Goal: Task Accomplishment & Management: Complete application form

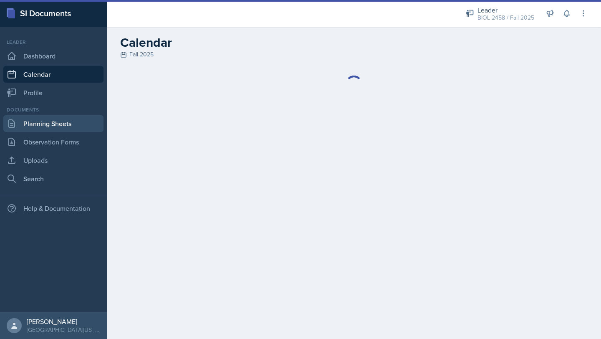
click at [70, 124] on link "Planning Sheets" at bounding box center [53, 123] width 100 height 17
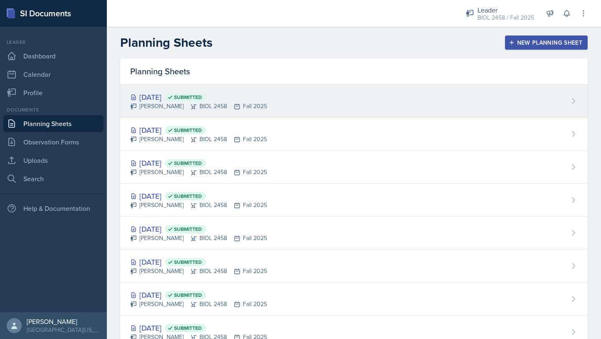
click at [169, 94] on div "[DATE] Submitted" at bounding box center [198, 96] width 137 height 11
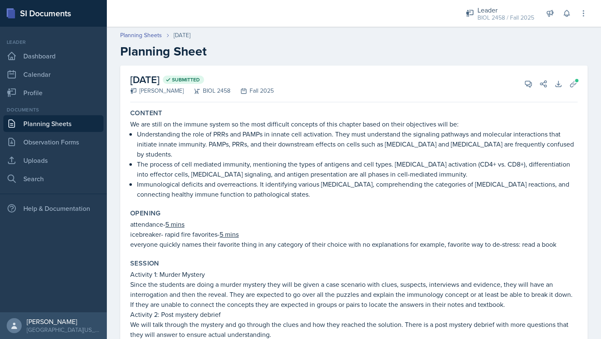
scroll to position [10, 0]
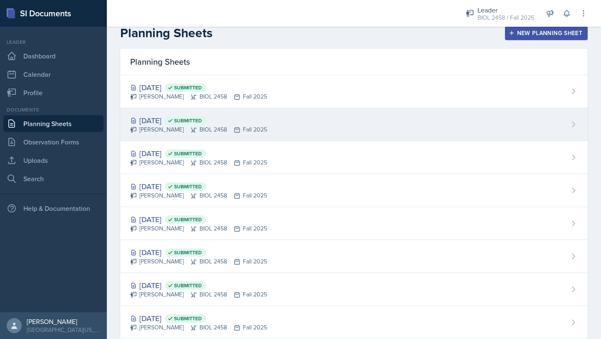
click at [194, 125] on div "[PERSON_NAME] BIOL 2458 Fall 2025" at bounding box center [198, 129] width 137 height 9
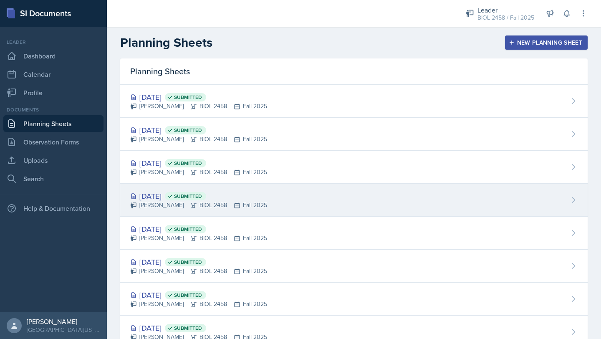
click at [266, 204] on div "[PERSON_NAME] BIOL 2458 Fall 2025" at bounding box center [198, 205] width 137 height 9
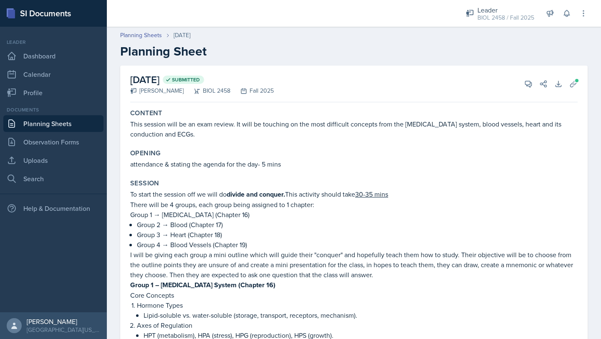
click at [70, 123] on link "Planning Sheets" at bounding box center [53, 123] width 100 height 17
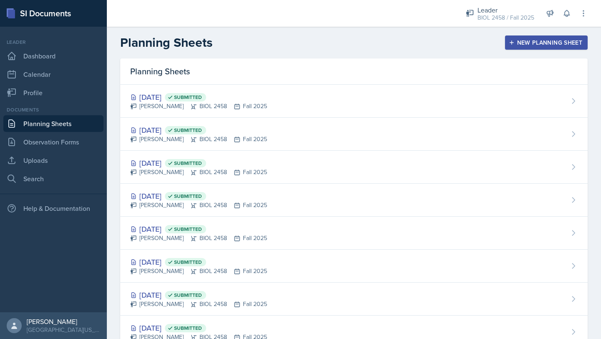
click at [521, 42] on div "New Planning Sheet" at bounding box center [546, 42] width 72 height 7
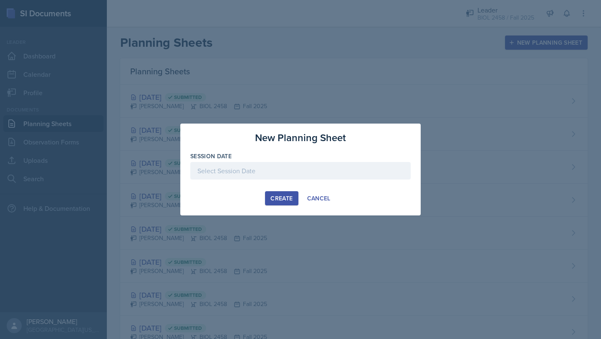
click at [264, 173] on div at bounding box center [300, 171] width 220 height 18
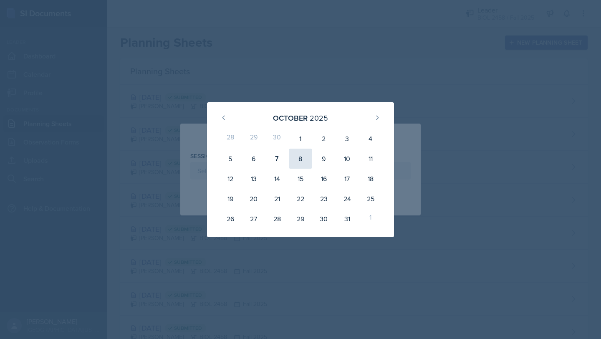
click at [297, 154] on div "8" at bounding box center [300, 159] width 23 height 20
type input "[DATE]"
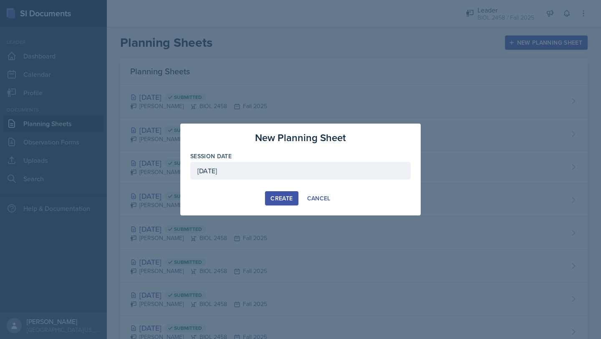
click at [274, 195] on div "Create" at bounding box center [281, 198] width 22 height 7
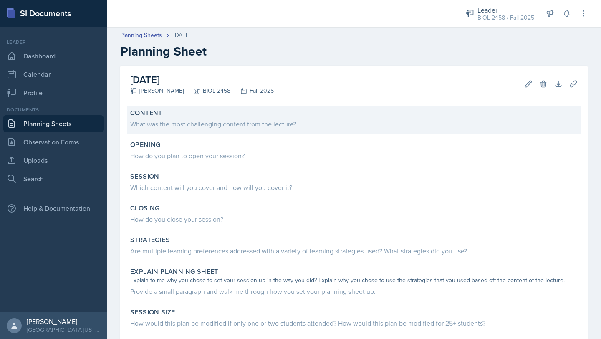
click at [252, 121] on div "What was the most challenging content from the lecture?" at bounding box center [353, 124] width 447 height 10
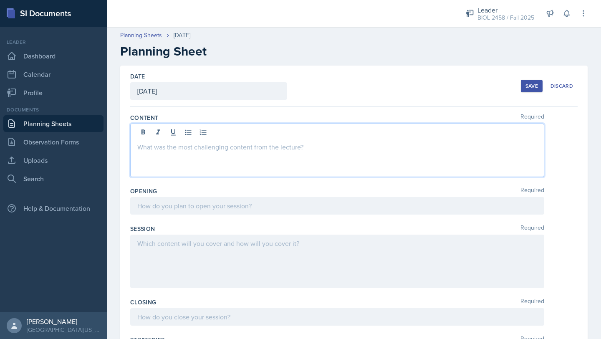
click at [234, 131] on div at bounding box center [337, 149] width 414 height 53
click at [219, 157] on div "This session introduces the Respiratory system. Using their learning objectives;" at bounding box center [337, 149] width 414 height 53
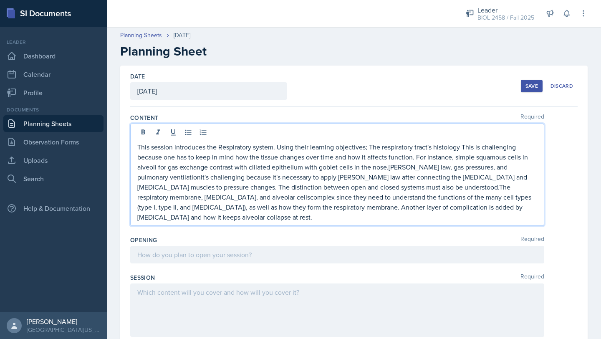
click at [370, 149] on p "This session introduces the Respiratory system. Using their learning objectives…" at bounding box center [337, 182] width 400 height 80
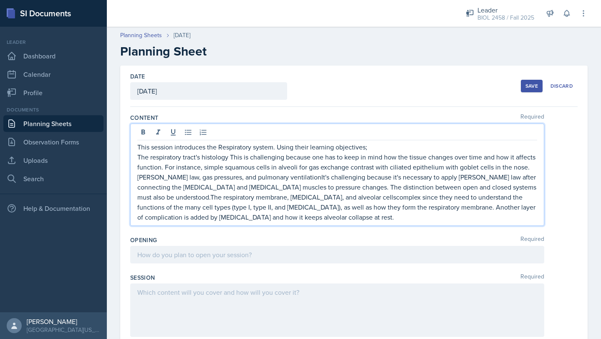
click at [230, 158] on p "The respiratory tract's histology This is challenging because one has to keep i…" at bounding box center [337, 187] width 400 height 70
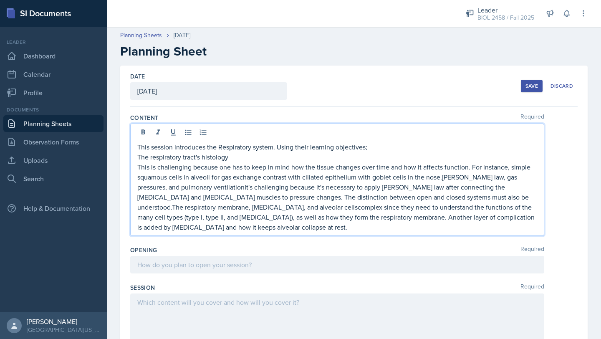
click at [440, 178] on p "This is challenging because one has to keep in mind how the tissue changes over…" at bounding box center [337, 197] width 400 height 70
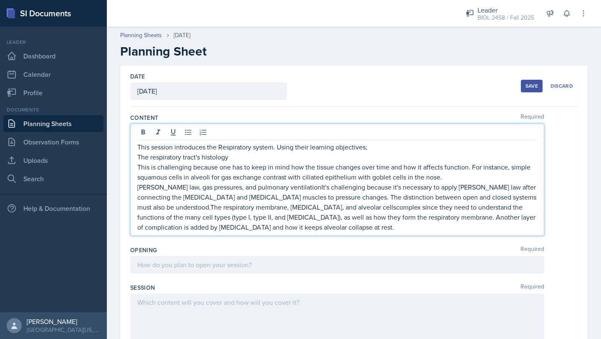
click at [526, 199] on p "[PERSON_NAME] law, gas pressures, and pulmonary ventilationIt's challenging bec…" at bounding box center [337, 207] width 400 height 50
click at [301, 209] on p "[PERSON_NAME] law, gas pressures, and pulmonary ventilationIt's challenging bec…" at bounding box center [337, 207] width 400 height 50
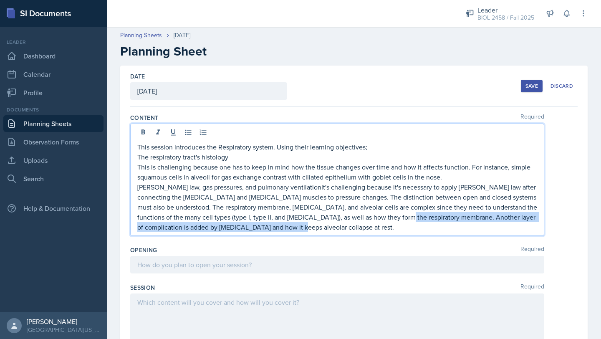
drag, startPoint x: 391, startPoint y: 218, endPoint x: 395, endPoint y: 231, distance: 13.6
click at [395, 231] on p "[PERSON_NAME] law, gas pressures, and pulmonary ventilationIt's challenging bec…" at bounding box center [337, 207] width 400 height 50
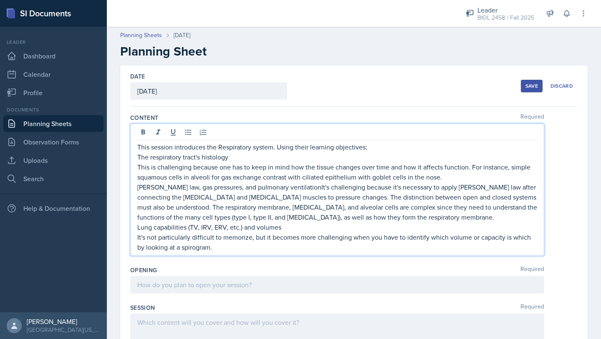
click at [188, 249] on p "It's not particularly difficult to memorize, but it becomes more challenging wh…" at bounding box center [337, 242] width 400 height 20
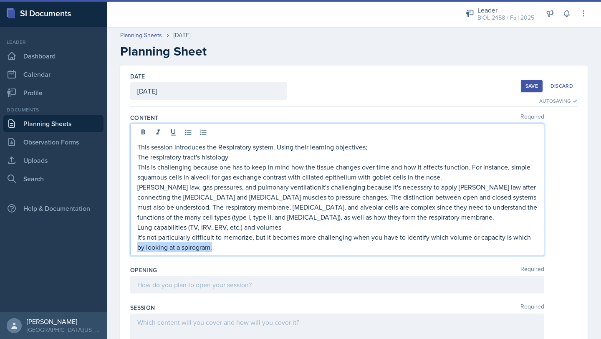
drag, startPoint x: 530, startPoint y: 238, endPoint x: 534, endPoint y: 250, distance: 12.8
click at [534, 250] on p "It's not particularly difficult to memorize, but it becomes more challenging wh…" at bounding box center [337, 242] width 400 height 20
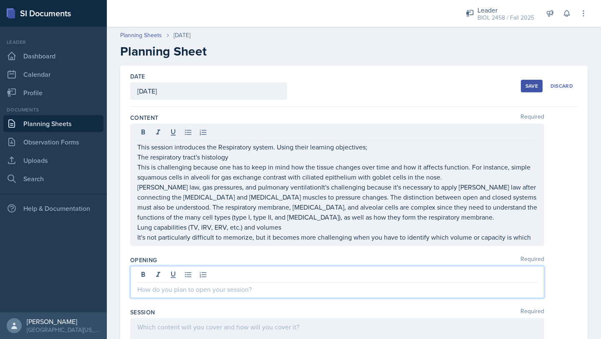
click at [192, 275] on div at bounding box center [337, 282] width 414 height 32
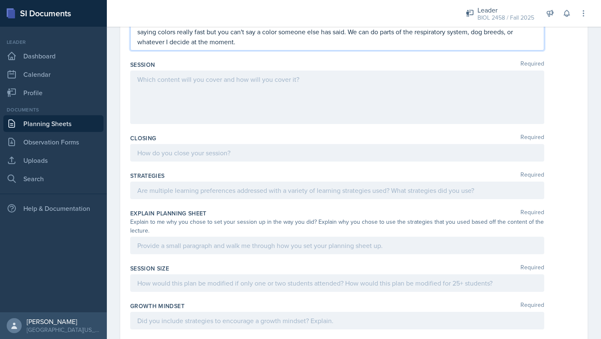
click at [216, 85] on div at bounding box center [337, 96] width 414 height 53
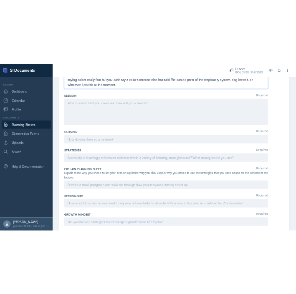
scroll to position [273, 0]
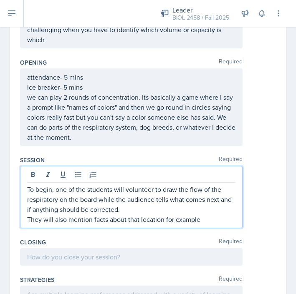
click at [28, 189] on p "To begin, one of the students will volunteer to draw the flow of the respirator…" at bounding box center [131, 199] width 208 height 30
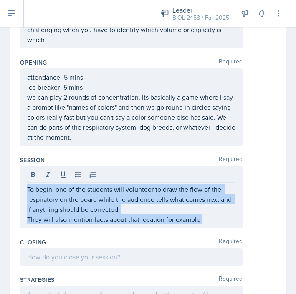
drag, startPoint x: 27, startPoint y: 189, endPoint x: 191, endPoint y: 225, distance: 167.9
click at [191, 225] on div "To begin, one of the students will volunteer to draw the flow of the respirator…" at bounding box center [131, 197] width 222 height 62
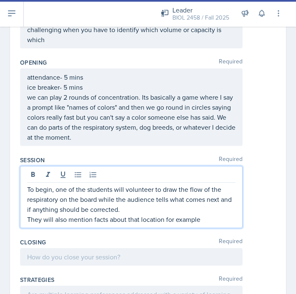
drag, startPoint x: 28, startPoint y: 188, endPoint x: 215, endPoint y: 222, distance: 190.0
click at [215, 222] on div "To begin, one of the students will volunteer to draw the flow of the respirator…" at bounding box center [131, 204] width 208 height 40
copy div "To begin, one of the students will volunteer to draw the flow of the respirator…"
click at [203, 224] on p "They will also mention facts about that location for example" at bounding box center [131, 219] width 208 height 10
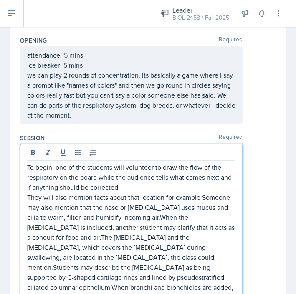
click at [201, 196] on p "They will also mention facts about that location for example Someone may also m…" at bounding box center [131, 252] width 208 height 120
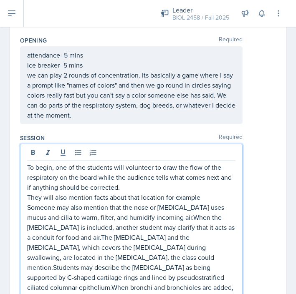
click at [172, 217] on p "Someone may also mention that the nose or [MEDICAL_DATA] uses mucus and cilia t…" at bounding box center [131, 257] width 208 height 110
click at [48, 237] on p "Someone may also mention that the nose or [MEDICAL_DATA] uses mucus and cilia t…" at bounding box center [131, 257] width 208 height 110
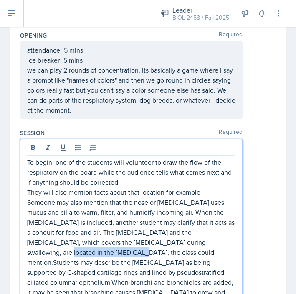
drag, startPoint x: 157, startPoint y: 243, endPoint x: 52, endPoint y: 255, distance: 105.8
click at [52, 255] on p "Someone may also mention that the nose or [MEDICAL_DATA] uses mucus and cilia t…" at bounding box center [131, 252] width 208 height 110
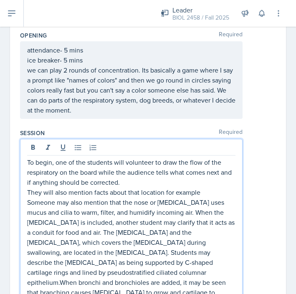
click at [161, 264] on p "Someone may also mention that the nose or [MEDICAL_DATA] uses mucus and cilia t…" at bounding box center [131, 252] width 208 height 110
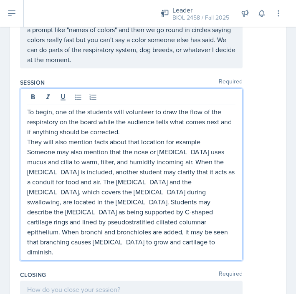
scroll to position [353, 0]
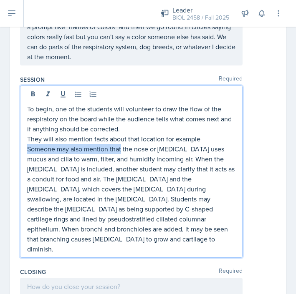
drag, startPoint x: 121, startPoint y: 150, endPoint x: 28, endPoint y: 152, distance: 93.0
click at [28, 152] on p "Someone may also mention that the nose or [MEDICAL_DATA] uses mucus and cilia t…" at bounding box center [131, 199] width 208 height 110
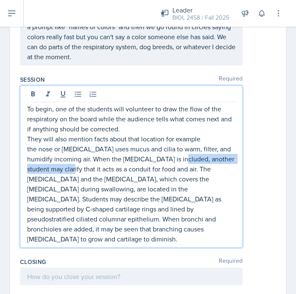
drag, startPoint x: 182, startPoint y: 159, endPoint x: 71, endPoint y: 171, distance: 111.2
click at [71, 171] on p "the nose or [MEDICAL_DATA] uses mucus and cilia to warm, filter, and humidify i…" at bounding box center [131, 194] width 208 height 100
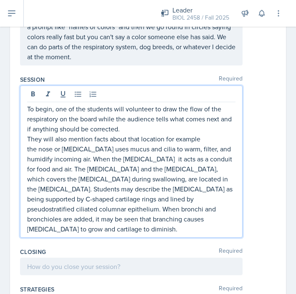
click at [153, 160] on p "the nose or [MEDICAL_DATA] uses mucus and cilia to warm, filter, and humidify i…" at bounding box center [131, 189] width 208 height 90
click at [111, 161] on p "the nose or [MEDICAL_DATA] uses mucus and cilia to warm, filter, and humidify i…" at bounding box center [131, 189] width 208 height 90
click at [112, 159] on p "the nose or [MEDICAL_DATA] uses mucus and cilia to warm, filter, and humidify i…" at bounding box center [131, 189] width 208 height 90
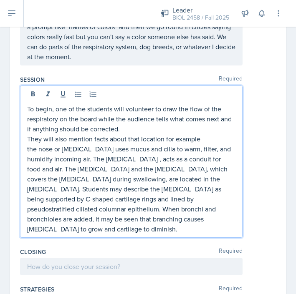
click at [132, 156] on p "the nose or [MEDICAL_DATA] uses mucus and cilia to warm, filter, and humidify i…" at bounding box center [131, 189] width 208 height 90
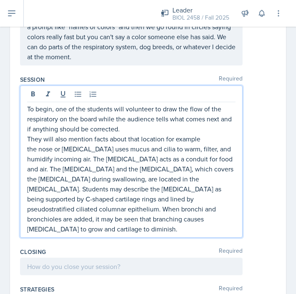
click at [166, 224] on p "the nose or [MEDICAL_DATA] uses mucus and cilia to warm, filter, and humidify i…" at bounding box center [131, 189] width 208 height 90
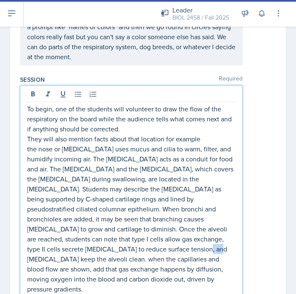
drag, startPoint x: 93, startPoint y: 250, endPoint x: 79, endPoint y: 250, distance: 14.2
click at [79, 250] on p "the nose or [MEDICAL_DATA] uses mucus and cilia to warm, filter, and humidify i…" at bounding box center [131, 219] width 208 height 150
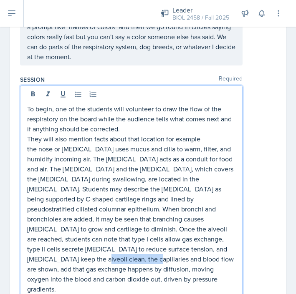
drag, startPoint x: 223, startPoint y: 249, endPoint x: 166, endPoint y: 250, distance: 57.1
click at [166, 250] on p "the nose or [MEDICAL_DATA] uses mucus and cilia to warm, filter, and humidify i…" at bounding box center [131, 219] width 208 height 150
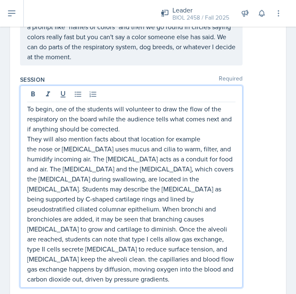
click at [78, 249] on p "the nose or [MEDICAL_DATA] uses mucus and cilia to warm, filter, and humidify i…" at bounding box center [131, 214] width 208 height 140
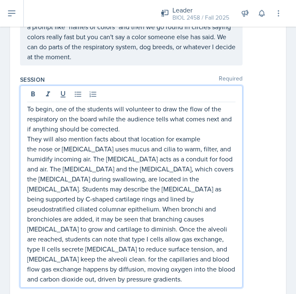
click at [172, 251] on p "the nose or [MEDICAL_DATA] uses mucus and cilia to warm, filter, and humidify i…" at bounding box center [131, 214] width 208 height 140
click at [167, 273] on p "the nose or [MEDICAL_DATA] uses mucus and cilia to warm, filter, and humidify i…" at bounding box center [131, 214] width 208 height 140
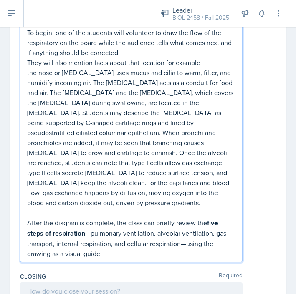
scroll to position [433, 0]
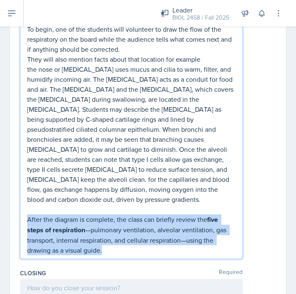
drag, startPoint x: 28, startPoint y: 209, endPoint x: 104, endPoint y: 239, distance: 82.0
click at [104, 239] on p "After the diagram is complete, the class can briefly review the five steps of r…" at bounding box center [131, 234] width 208 height 41
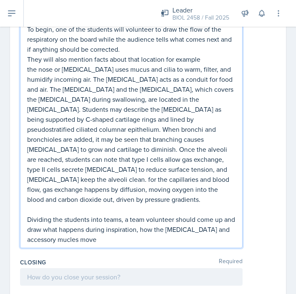
click at [68, 232] on p "Dividing the students into teams, a team volunteer should come up and draw what…" at bounding box center [131, 229] width 208 height 30
click at [101, 232] on p "Dividing the students into teams, a team volunteer should come up and draw what…" at bounding box center [131, 229] width 208 height 30
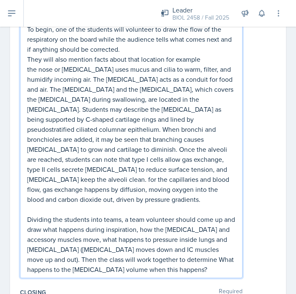
click at [179, 251] on p "Dividing the students into teams, a team volunteer should come up and draw what…" at bounding box center [131, 244] width 208 height 60
click at [166, 262] on p "Dividing the students into teams, a team volunteer should come up and draw what…" at bounding box center [131, 244] width 208 height 60
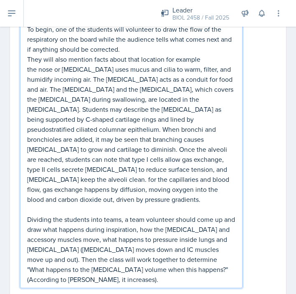
click at [60, 272] on p "Dividing the students into teams, a team volunteer should come up and draw what…" at bounding box center [131, 249] width 208 height 70
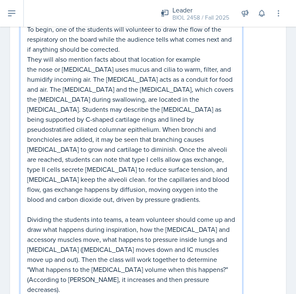
click at [164, 272] on p "Dividing the students into teams, a team volunteer should come up and draw what…" at bounding box center [131, 254] width 208 height 80
click at [103, 260] on p "Dividing the students into teams, a team volunteer should come up and draw what…" at bounding box center [131, 254] width 208 height 80
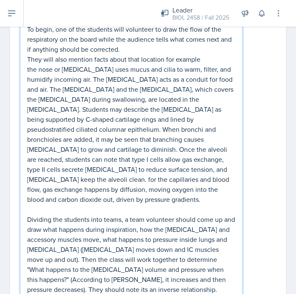
click at [95, 270] on p "Dividing the students into teams, a team volunteer should come up and draw what…" at bounding box center [131, 254] width 208 height 80
click at [187, 278] on p "Dividing the students into teams, a team volunteer should come up and draw what…" at bounding box center [131, 254] width 208 height 80
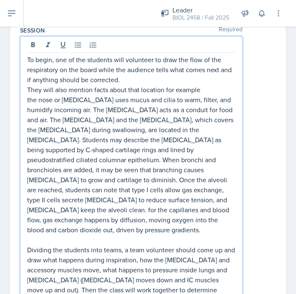
scroll to position [400, 0]
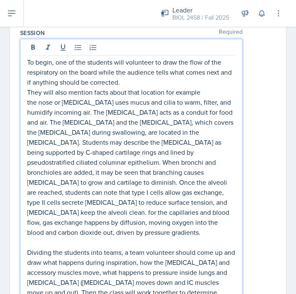
click at [164, 94] on p "They will also mention facts about that location for example" at bounding box center [131, 92] width 208 height 10
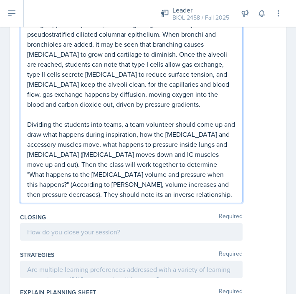
scroll to position [543, 0]
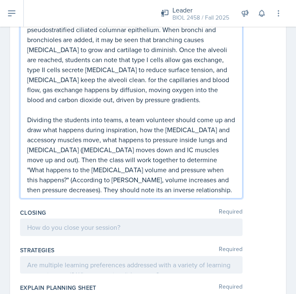
click at [157, 181] on p "Dividing the students into teams, a team volunteer should come up and draw what…" at bounding box center [131, 155] width 208 height 80
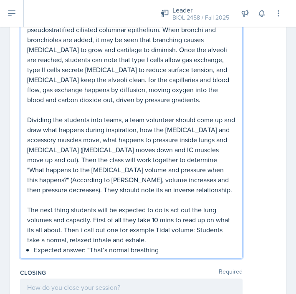
click at [89, 245] on p "Expected answer: “That’s normal breathing" at bounding box center [134, 250] width 201 height 10
click at [43, 240] on p "The next thing students will be expected to do is act out the lung volumes and …" at bounding box center [131, 230] width 208 height 50
click at [53, 240] on p "The next thing students will be expected to do is act out the lung volumes and …" at bounding box center [131, 230] width 208 height 50
click at [121, 240] on p "The next thing students will be expected to do is act out the lung volumes and …" at bounding box center [131, 230] width 208 height 50
click at [147, 230] on p "The next thing students will be expected to do is act out the lung volumes and …" at bounding box center [131, 230] width 208 height 50
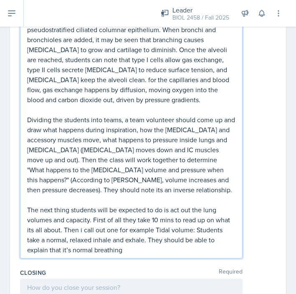
click at [132, 241] on p "The next thing students will be expected to do is act out the lung volumes and …" at bounding box center [131, 230] width 208 height 50
click at [155, 220] on p "The next thing students will be expected to do is act out the lung volumes and …" at bounding box center [131, 230] width 208 height 50
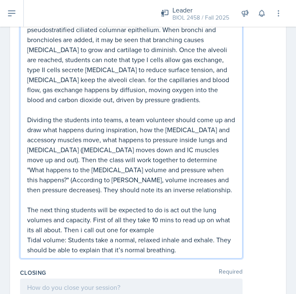
click at [180, 239] on p "Tidal volume: Students take a normal, relaxed inhale and exhale. They should be…" at bounding box center [131, 245] width 208 height 20
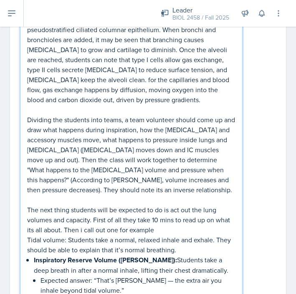
scroll to position [696, 0]
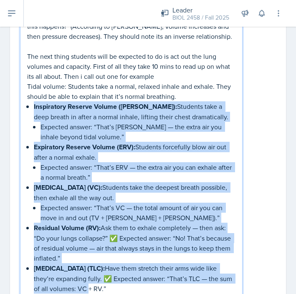
drag, startPoint x: 31, startPoint y: 94, endPoint x: 84, endPoint y: 274, distance: 187.7
click at [84, 274] on div "To begin, one of the students will volunteer to draw the flow of the respirator…" at bounding box center [131, 32] width 208 height 543
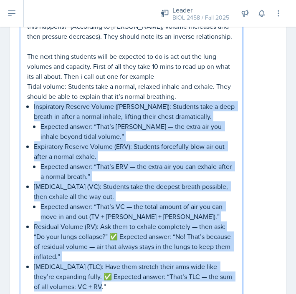
click at [29, 116] on div "To begin, one of the students will volunteer to draw the flow of the respirator…" at bounding box center [131, 31] width 208 height 541
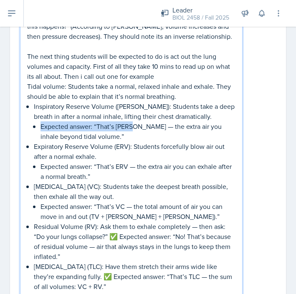
drag, startPoint x: 133, startPoint y: 119, endPoint x: 34, endPoint y: 118, distance: 98.9
click at [40, 121] on li "Expected answer: “That’s [PERSON_NAME] — the extra air you inhale beyond tidal …" at bounding box center [137, 131] width 195 height 20
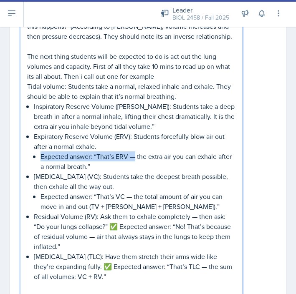
drag, startPoint x: 136, startPoint y: 147, endPoint x: 33, endPoint y: 146, distance: 102.2
click at [34, 146] on li "Expiratory Reserve Volume (ERV): Students forcefully blow air out after a norma…" at bounding box center [134, 151] width 201 height 40
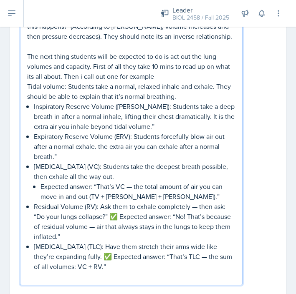
click at [101, 138] on p "Expiratory Reserve Volume (ERV): Students forcefully blow air out after a norma…" at bounding box center [134, 146] width 201 height 30
click at [133, 181] on p "Expected answer: “That’s VC — the total amount of air you can move in and out (…" at bounding box center [137, 191] width 195 height 20
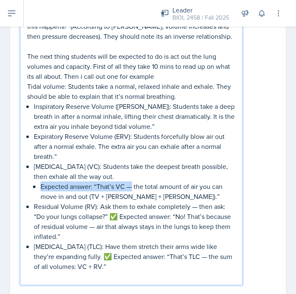
drag, startPoint x: 132, startPoint y: 176, endPoint x: 36, endPoint y: 178, distance: 95.5
click at [40, 181] on li "Expected answer: “That’s VC — the total amount of air you can move in and out (…" at bounding box center [137, 191] width 195 height 20
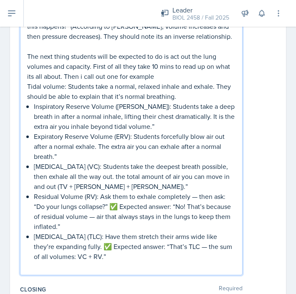
click at [118, 201] on p "“Do your lungs collapse?” ✅ Expected answer: “No! That’s because of residual vo…" at bounding box center [134, 216] width 201 height 30
click at [196, 191] on p "Residual Volume (RV): Ask them to exhale completely — then ask:" at bounding box center [134, 196] width 201 height 10
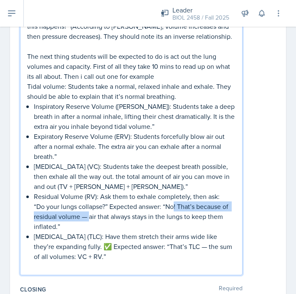
drag, startPoint x: 174, startPoint y: 194, endPoint x: 89, endPoint y: 206, distance: 86.0
click at [89, 206] on p "“Do your lungs collapse?” Expected answer: “No! That’s because of residual volu…" at bounding box center [134, 216] width 201 height 30
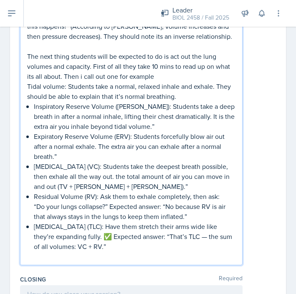
click at [112, 225] on p "[MEDICAL_DATA] (TLC): Have them stretch their arms wide like they’re expanding …" at bounding box center [134, 237] width 201 height 30
drag, startPoint x: 198, startPoint y: 229, endPoint x: 158, endPoint y: 227, distance: 40.1
click at [158, 227] on p "[MEDICAL_DATA] (TLC): Have them stretch their arms wide like they’re expanding …" at bounding box center [134, 237] width 201 height 30
click at [76, 252] on p at bounding box center [131, 257] width 208 height 10
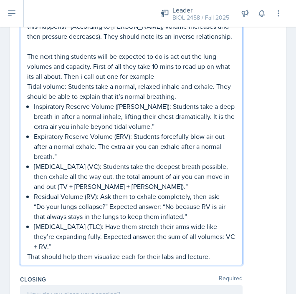
click at [207, 191] on p "Residual Volume (RV): Ask them to exhale completely, then ask:" at bounding box center [134, 196] width 201 height 10
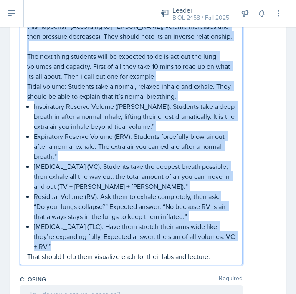
copy div "To begin, one of the students will volunteer to draw the flow of the respirator…"
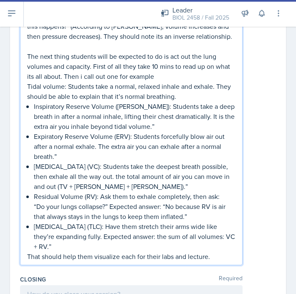
click at [111, 254] on div "To begin, one of the students will volunteer to draw the flow of the respirator…" at bounding box center [131, 4] width 222 height 523
click at [104, 275] on div "Closing Required" at bounding box center [148, 279] width 256 height 8
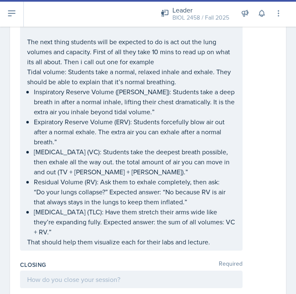
scroll to position [682, 0]
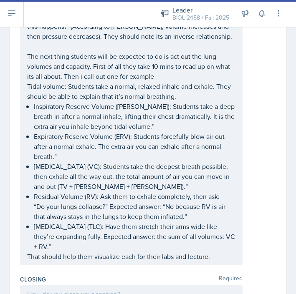
click at [101, 285] on div at bounding box center [131, 294] width 222 height 18
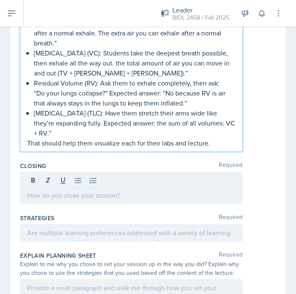
scroll to position [824, 0]
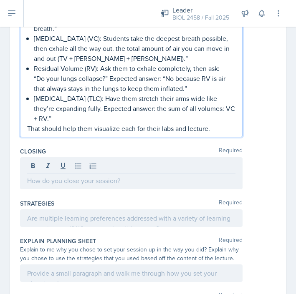
click at [219, 123] on p "That should help them visualize each for their labs and lecture." at bounding box center [131, 128] width 208 height 10
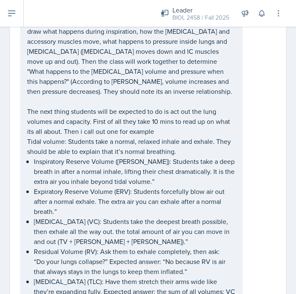
scroll to position [907, 0]
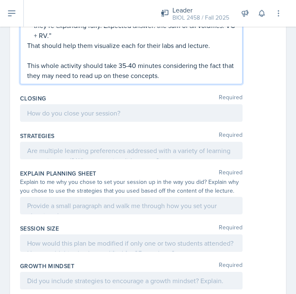
click at [82, 108] on p at bounding box center [131, 113] width 208 height 10
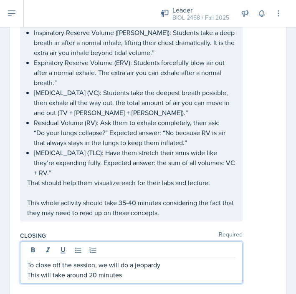
scroll to position [760, 0]
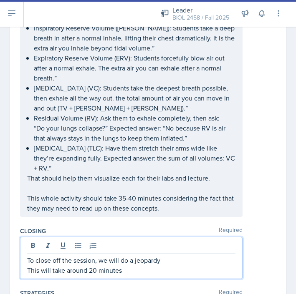
click at [97, 265] on p "This will take around 20 minutes" at bounding box center [131, 270] width 208 height 10
click at [151, 266] on div "To close off the session, we will do a jeopardy This will take around 25-30 min…" at bounding box center [131, 258] width 222 height 42
click at [151, 265] on p "This will take around 25-30 minutes" at bounding box center [131, 270] width 208 height 10
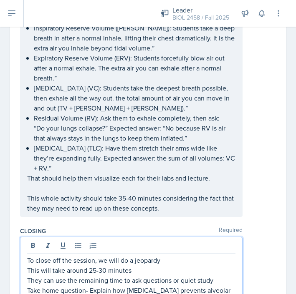
scroll to position [823, 0]
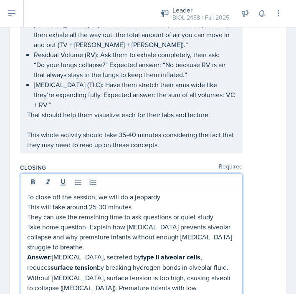
click at [90, 222] on p "Take home question- Explain how [MEDICAL_DATA] prevents alveolar collapse and w…" at bounding box center [131, 237] width 208 height 30
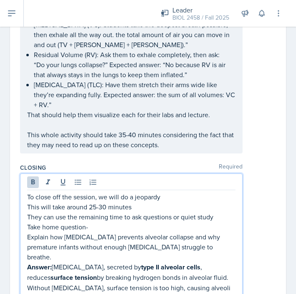
click at [28, 262] on strong "Answer:" at bounding box center [39, 267] width 25 height 10
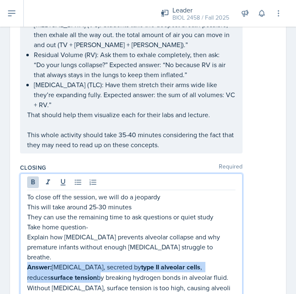
drag, startPoint x: 28, startPoint y: 247, endPoint x: 49, endPoint y: 255, distance: 21.9
click at [49, 262] on p "Answer: [MEDICAL_DATA], secreted by type II alveolar cells , reduces surface te…" at bounding box center [131, 287] width 208 height 51
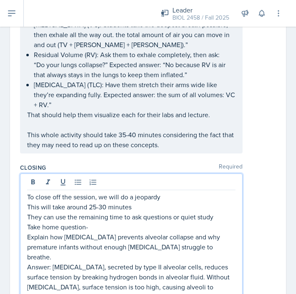
click at [105, 232] on p "Explain how [MEDICAL_DATA] prevents alveolar collapse and why premature infants…" at bounding box center [131, 247] width 208 height 30
click at [86, 222] on p "Take home question-" at bounding box center [131, 227] width 208 height 10
click at [91, 222] on p "Take home question (something to think about)-" at bounding box center [131, 227] width 208 height 10
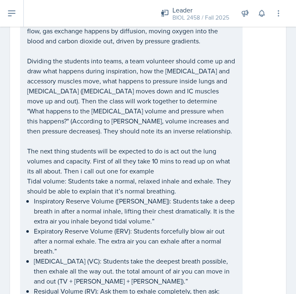
scroll to position [582, 0]
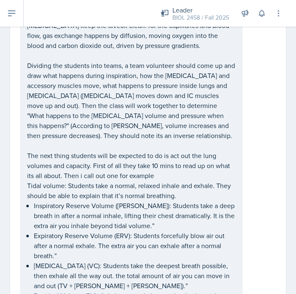
click at [109, 162] on p "The next thing students will be expected to do is act out the lung volumes and …" at bounding box center [131, 166] width 208 height 30
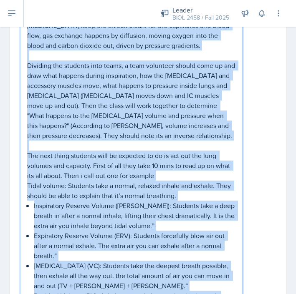
copy div "To begin, one of the students will volunteer to draw the flow of the respirator…"
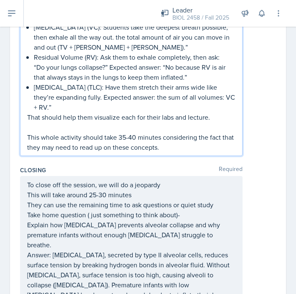
click at [146, 190] on p "This will take around 25-30 minutes" at bounding box center [131, 195] width 208 height 10
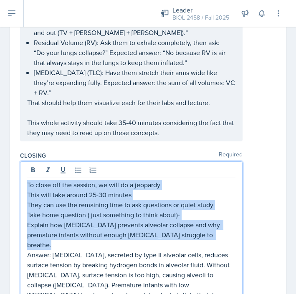
copy div "To close off the session, we will do a jeopardy This will take around 25-30 min…"
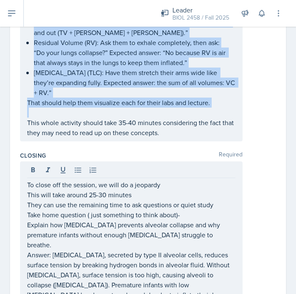
scroll to position [850, 0]
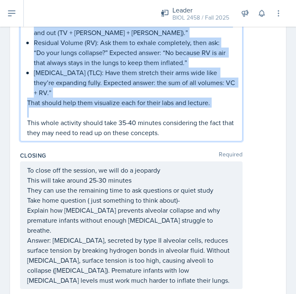
click at [174, 118] on p "This whole activity should take 35-40 minutes considering the fact that they ma…" at bounding box center [131, 128] width 208 height 20
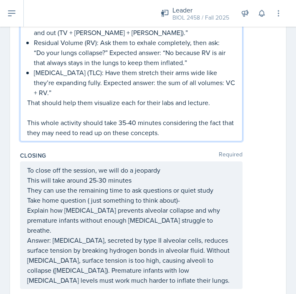
click at [169, 165] on div "To close off the session, we will do a jeopardy This will take around 25-30 min…" at bounding box center [131, 225] width 222 height 128
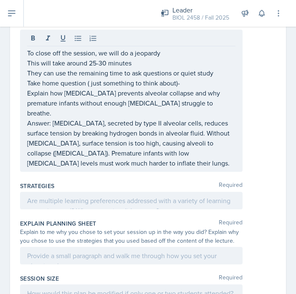
scroll to position [1027, 0]
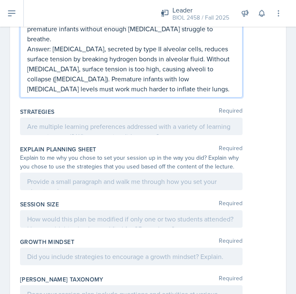
click at [66, 123] on p at bounding box center [131, 126] width 208 height 10
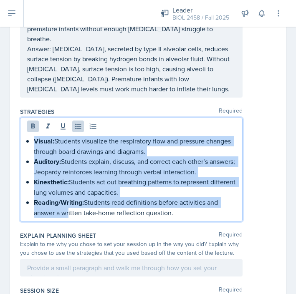
drag, startPoint x: 34, startPoint y: 123, endPoint x: 65, endPoint y: 196, distance: 78.7
click at [65, 196] on ul "Visual: Students visualize the respiratory flow and pressure changes through bo…" at bounding box center [134, 177] width 201 height 82
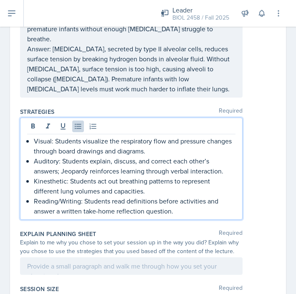
click at [60, 257] on div at bounding box center [131, 266] width 222 height 18
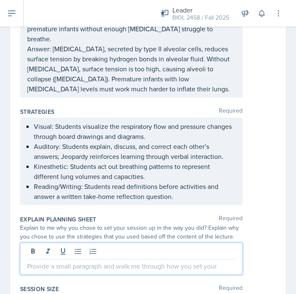
scroll to position [1012, 0]
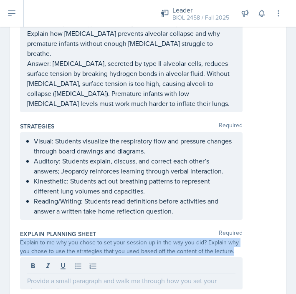
drag, startPoint x: 20, startPoint y: 223, endPoint x: 26, endPoint y: 237, distance: 15.1
click at [26, 237] on div "Explain Planning Sheet Required Explain to me why you chose to set your session…" at bounding box center [148, 262] width 256 height 70
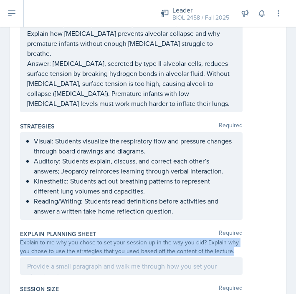
copy div "Explain to me why you chose to set your session up in the way you did? Explain …"
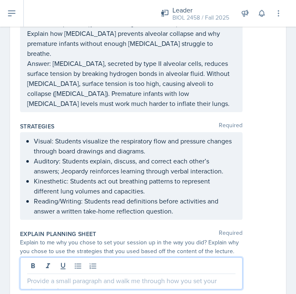
click at [55, 257] on div at bounding box center [131, 273] width 222 height 32
paste div
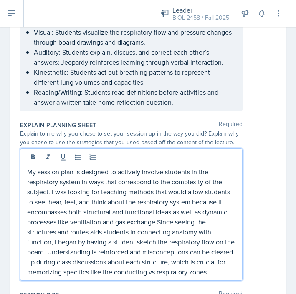
scroll to position [1133, 0]
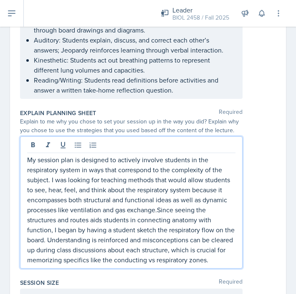
click at [159, 194] on p "My session plan is designed to actively involve students in the respiratory sys…" at bounding box center [131, 210] width 208 height 110
click at [217, 244] on p "My session plan is designed to actively involve students in the respiratory sys…" at bounding box center [131, 210] width 208 height 110
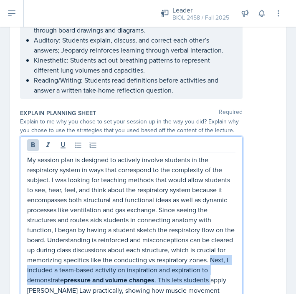
drag, startPoint x: 211, startPoint y: 239, endPoint x: 211, endPoint y: 256, distance: 17.1
click at [211, 256] on p "My session plan is designed to actively involve students in the respiratory sys…" at bounding box center [131, 230] width 208 height 151
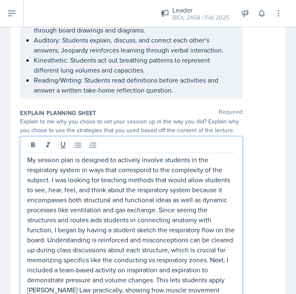
click at [116, 279] on p "My session plan is designed to actively involve students in the respiratory sys…" at bounding box center [131, 230] width 208 height 150
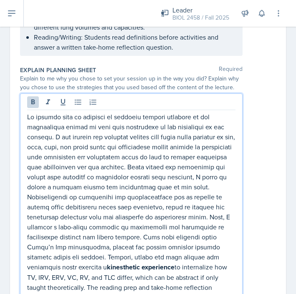
drag, startPoint x: 109, startPoint y: 247, endPoint x: 119, endPoint y: 284, distance: 39.3
click at [119, 285] on p "kinesthetic experience to internalize how TV, IRV, ERV, VC, RV, and TLC differ,…" at bounding box center [131, 212] width 208 height 201
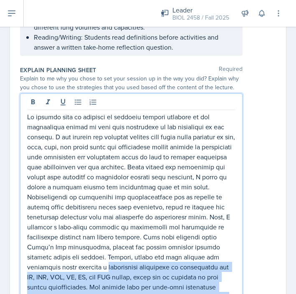
click at [98, 287] on p at bounding box center [131, 212] width 208 height 200
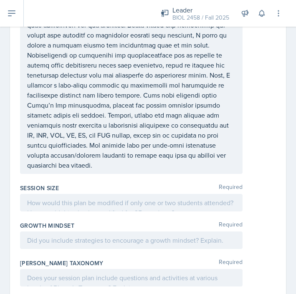
click at [83, 194] on div at bounding box center [131, 203] width 222 height 18
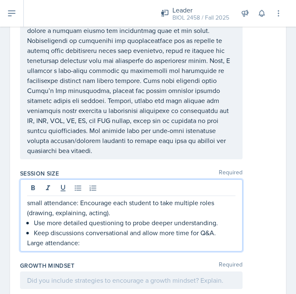
click at [80, 198] on p "small attendance: Encourage each student to take multiple roles (drawing, expla…" at bounding box center [131, 208] width 208 height 20
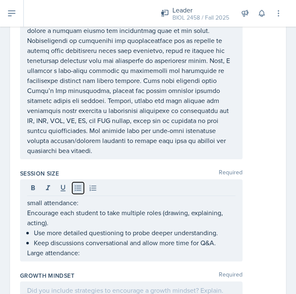
click at [75, 184] on icon at bounding box center [78, 188] width 8 height 8
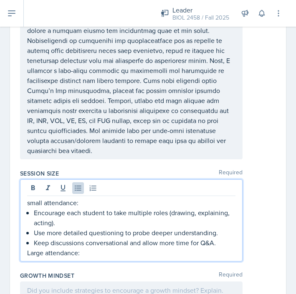
click at [86, 248] on p "Large attendance:" at bounding box center [131, 253] width 208 height 10
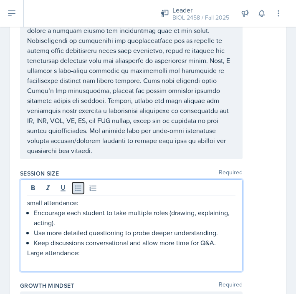
click at [77, 182] on button at bounding box center [78, 188] width 12 height 12
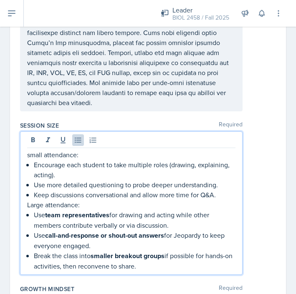
scroll to position [1383, 0]
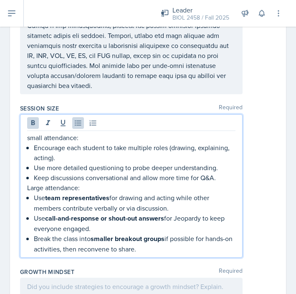
drag, startPoint x: 34, startPoint y: 178, endPoint x: 149, endPoint y: 228, distance: 124.8
click at [149, 228] on ul "Use team representatives for drawing and acting while other members contribute …" at bounding box center [134, 223] width 201 height 61
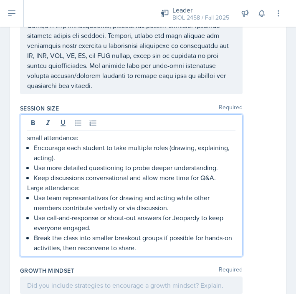
click at [123, 183] on p "Large attendance:" at bounding box center [131, 188] width 208 height 10
click at [44, 193] on p "Use team representatives for drawing and acting while other members contribute …" at bounding box center [134, 203] width 201 height 20
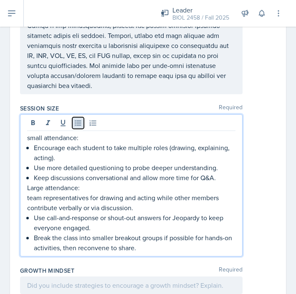
click at [77, 119] on icon at bounding box center [78, 123] width 8 height 8
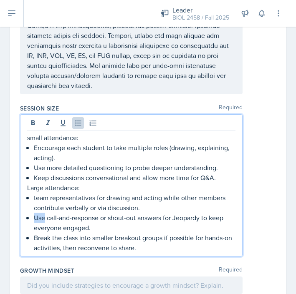
drag, startPoint x: 46, startPoint y: 200, endPoint x: 33, endPoint y: 199, distance: 12.5
click at [34, 213] on p "Use call-and-response or shout-out answers for Jeopardy to keep everyone engage…" at bounding box center [134, 223] width 201 height 20
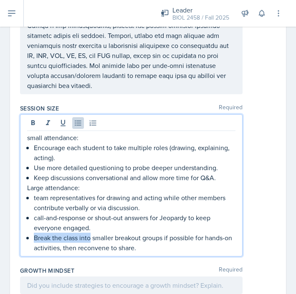
drag, startPoint x: 91, startPoint y: 219, endPoint x: 34, endPoint y: 220, distance: 56.7
click at [34, 233] on p "Break the class into smaller breakout groups if possible for hands-on activitie…" at bounding box center [134, 243] width 201 height 20
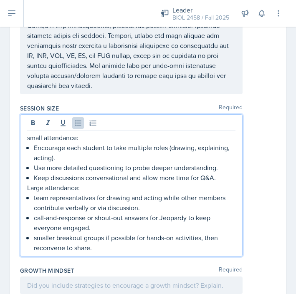
click at [90, 233] on p "smaller breakout groups if possible for hands-on activities, then reconvene to …" at bounding box center [134, 243] width 201 height 20
click at [30, 133] on p "small attendance:" at bounding box center [131, 138] width 208 height 10
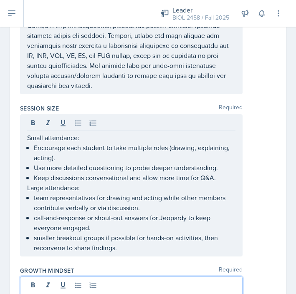
click at [47, 277] on div at bounding box center [131, 293] width 222 height 32
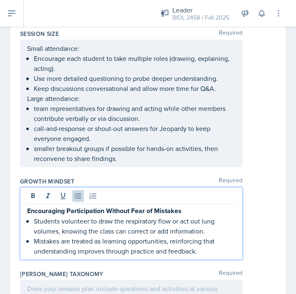
scroll to position [1499, 0]
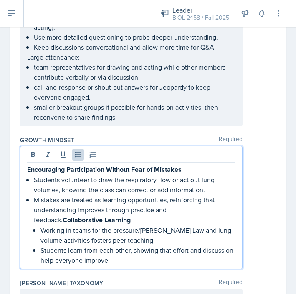
click at [63, 215] on strong "Collaborative Learning" at bounding box center [97, 220] width 68 height 10
click at [27, 165] on strong "Encouraging Participation Without Fear of Mistakes" at bounding box center [104, 170] width 154 height 10
click at [120, 245] on p "Students learn from each other, showing that effort and discussion help everyon…" at bounding box center [137, 255] width 195 height 20
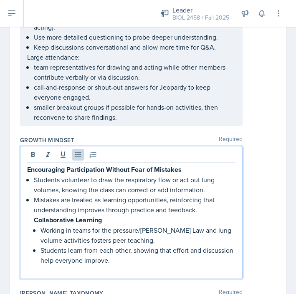
scroll to position [1502, 0]
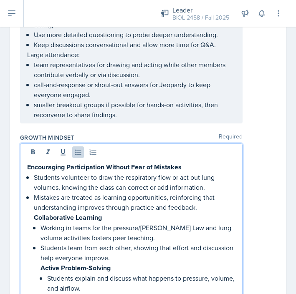
click at [41, 263] on strong "Active Problem-Solving" at bounding box center [75, 268] width 70 height 10
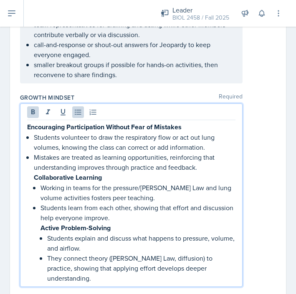
scroll to position [1543, 0]
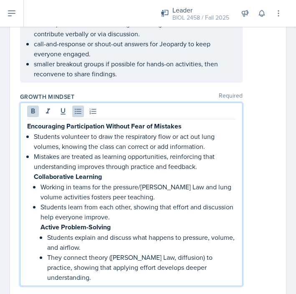
click at [29, 121] on strong "Encouraging Participation Without Fear of Mistakes" at bounding box center [104, 126] width 154 height 10
click at [33, 156] on div "Encouraging Participation Without Fear of Mistakes Students volunteer to draw t…" at bounding box center [131, 201] width 208 height 161
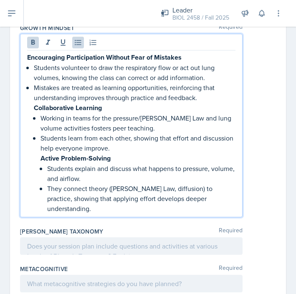
scroll to position [1612, 0]
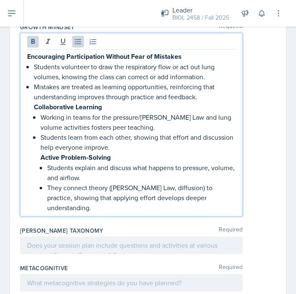
click at [209, 183] on div "Encouraging Participation Without Fear of Mistakes Students volunteer to draw t…" at bounding box center [131, 125] width 222 height 184
click at [208, 183] on p "They connect theory ([PERSON_NAME] Law, diffusion) to practice, showing that ap…" at bounding box center [141, 198] width 188 height 30
click at [60, 240] on p at bounding box center [131, 245] width 208 height 10
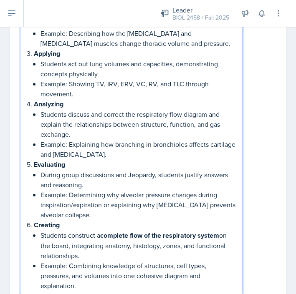
scroll to position [1895, 0]
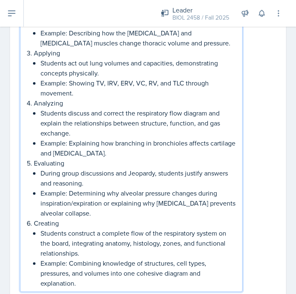
click at [208, 258] on p "Example: Combining knowledge of structures, cell types, pressures, and volumes …" at bounding box center [137, 273] width 195 height 30
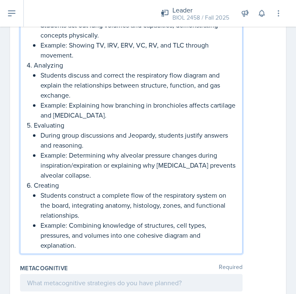
click at [136, 264] on div "Metacognitive Required" at bounding box center [148, 268] width 256 height 8
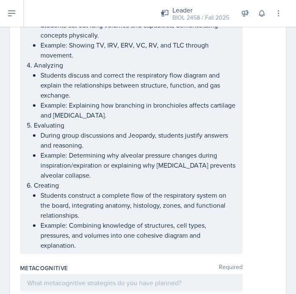
click at [112, 274] on div at bounding box center [131, 283] width 222 height 18
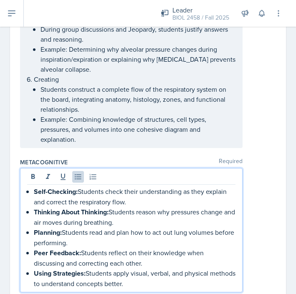
scroll to position [2018, 0]
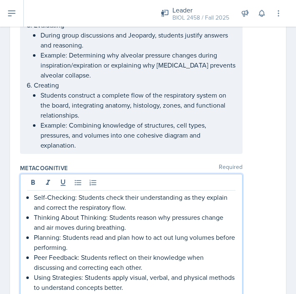
click at [178, 212] on p "Thinking About Thinking: Students reason why pressures change and air moves dur…" at bounding box center [134, 222] width 201 height 20
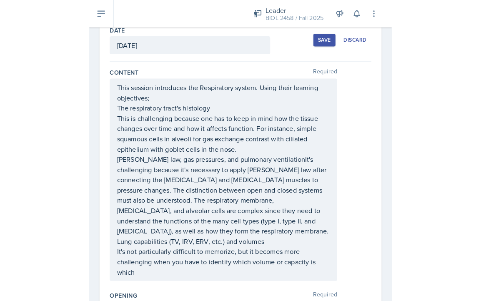
scroll to position [0, 0]
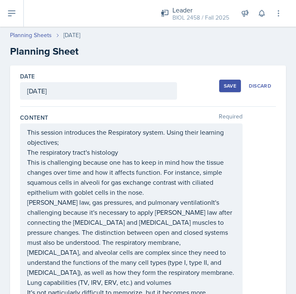
click at [227, 88] on div "Save" at bounding box center [230, 86] width 13 height 7
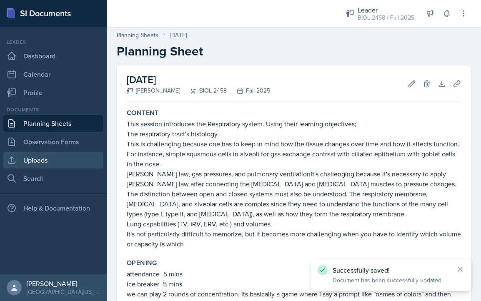
click at [49, 162] on link "Uploads" at bounding box center [53, 160] width 100 height 17
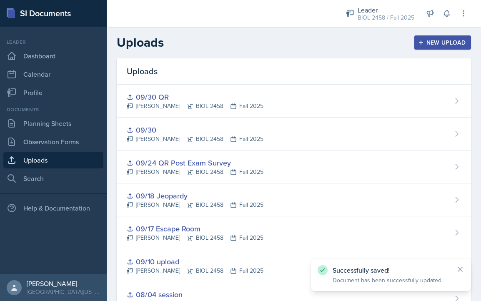
click at [429, 46] on div "New Upload" at bounding box center [443, 42] width 46 height 7
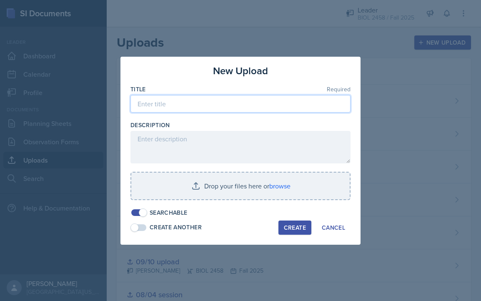
click at [280, 97] on input at bounding box center [241, 104] width 220 height 18
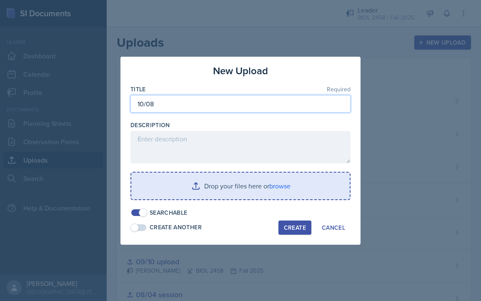
type input "10/08"
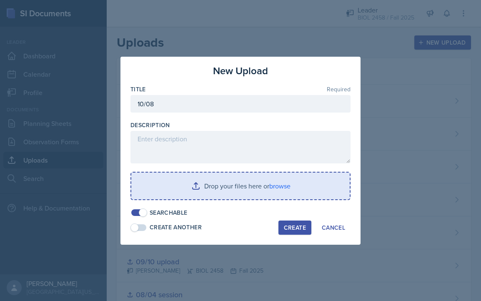
click at [277, 192] on input "file" at bounding box center [240, 186] width 219 height 27
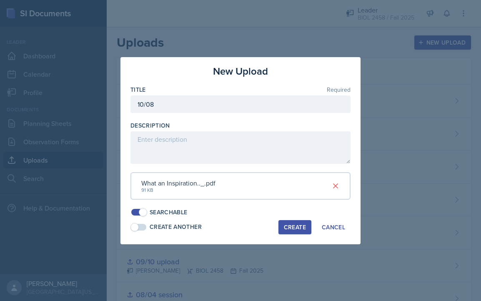
click at [295, 227] on div "Create" at bounding box center [295, 227] width 22 height 7
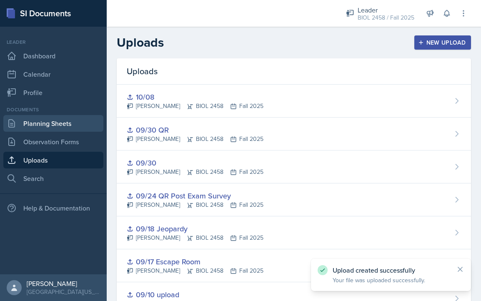
click at [63, 122] on link "Planning Sheets" at bounding box center [53, 123] width 100 height 17
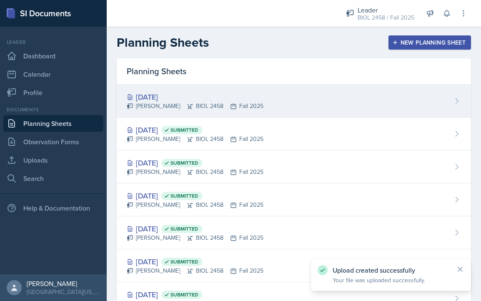
click at [176, 95] on div "[DATE]" at bounding box center [195, 96] width 137 height 11
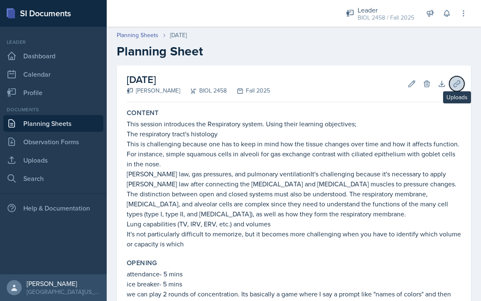
click at [461, 82] on icon at bounding box center [457, 84] width 8 height 8
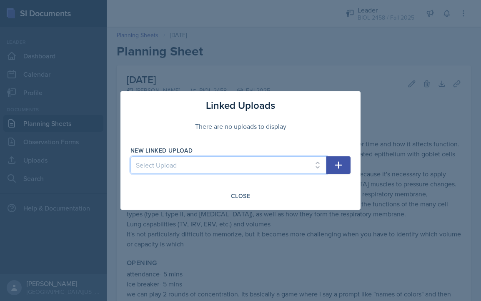
click at [284, 170] on select "Select Upload 09/17 Escape Room 08/04 session 09/10 upload 09/18 Jeopardy 09/24…" at bounding box center [229, 165] width 196 height 18
select select "0dc59739-d7ab-4b3e-95a5-649d8c33eba1"
click at [131, 156] on select "Select Upload 09/17 Escape Room 08/04 session 09/10 upload 09/18 Jeopardy 09/24…" at bounding box center [229, 165] width 196 height 18
click at [335, 167] on icon "button" at bounding box center [339, 165] width 10 height 10
select select
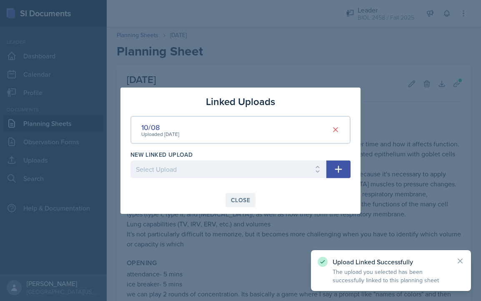
click at [248, 201] on div "Close" at bounding box center [240, 200] width 19 height 7
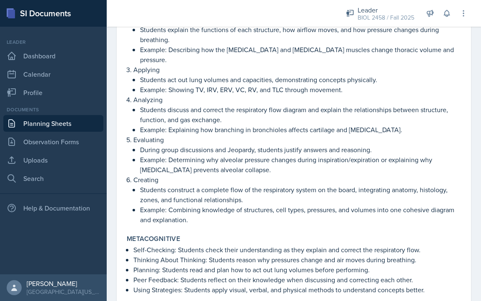
scroll to position [1360, 0]
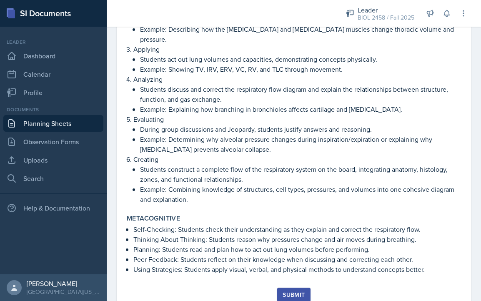
click at [291, 292] on div "Submit" at bounding box center [294, 295] width 22 height 7
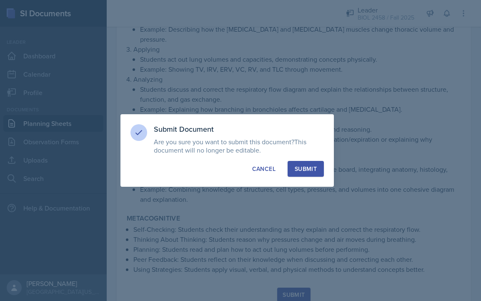
click at [314, 164] on button "Submit" at bounding box center [306, 169] width 36 height 16
